Goal: Task Accomplishment & Management: Use online tool/utility

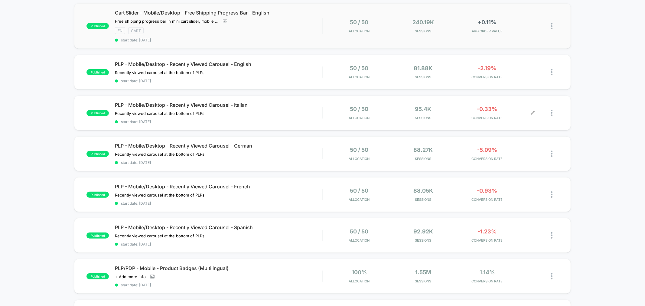
scroll to position [268, 0]
click at [551, 112] on div at bounding box center [555, 112] width 8 height 14
click at [512, 71] on div "Edit" at bounding box center [520, 74] width 54 height 14
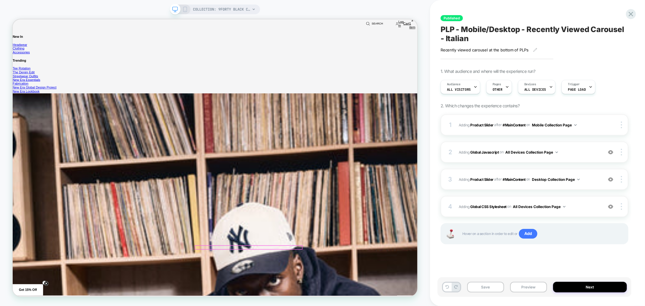
scroll to position [1075, 0]
click at [631, 13] on icon at bounding box center [630, 14] width 5 height 5
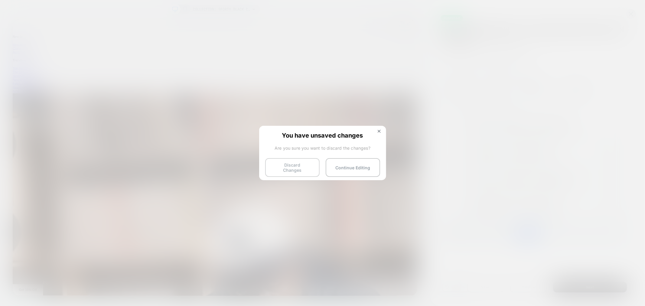
click at [303, 168] on button "Discard Changes" at bounding box center [292, 167] width 54 height 19
